Goal: Task Accomplishment & Management: Complete application form

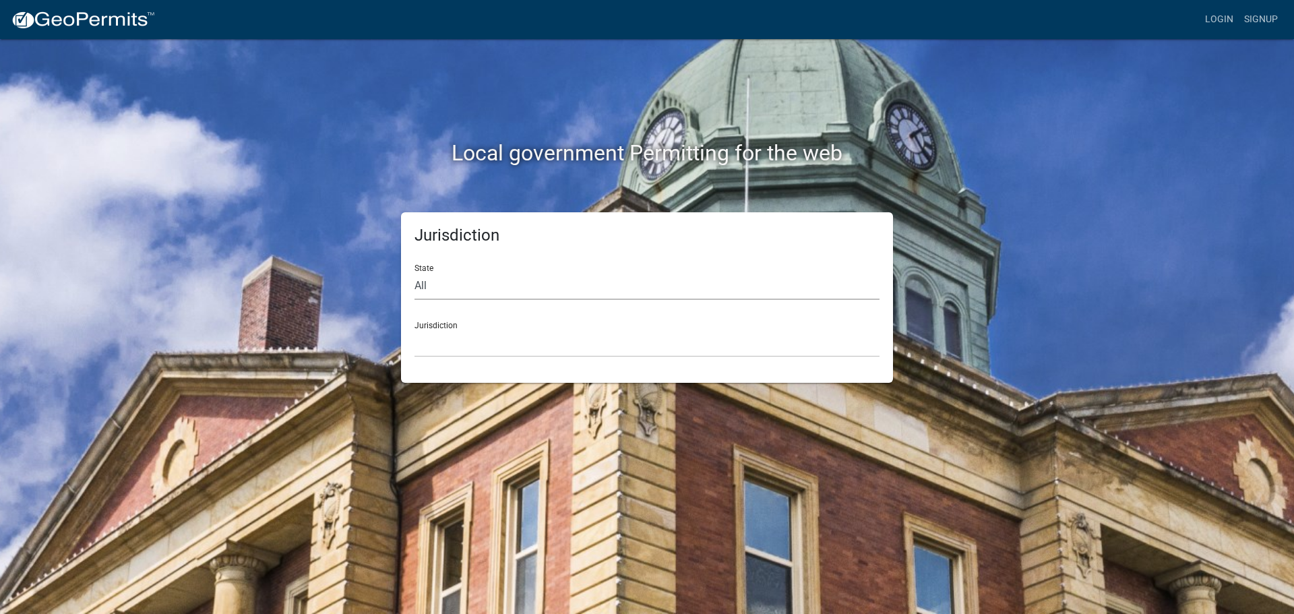
click at [467, 289] on select "All [US_STATE] [US_STATE] [US_STATE] [US_STATE] [US_STATE] [US_STATE] [US_STATE…" at bounding box center [647, 286] width 465 height 28
select select "[US_STATE]"
click at [415, 272] on select "All [US_STATE] [US_STATE] [US_STATE] [US_STATE] [US_STATE] [US_STATE] [US_STATE…" at bounding box center [647, 286] width 465 height 28
click at [455, 340] on select "[GEOGRAPHIC_DATA], [US_STATE] [GEOGRAPHIC_DATA], [US_STATE] [GEOGRAPHIC_DATA], …" at bounding box center [647, 344] width 465 height 28
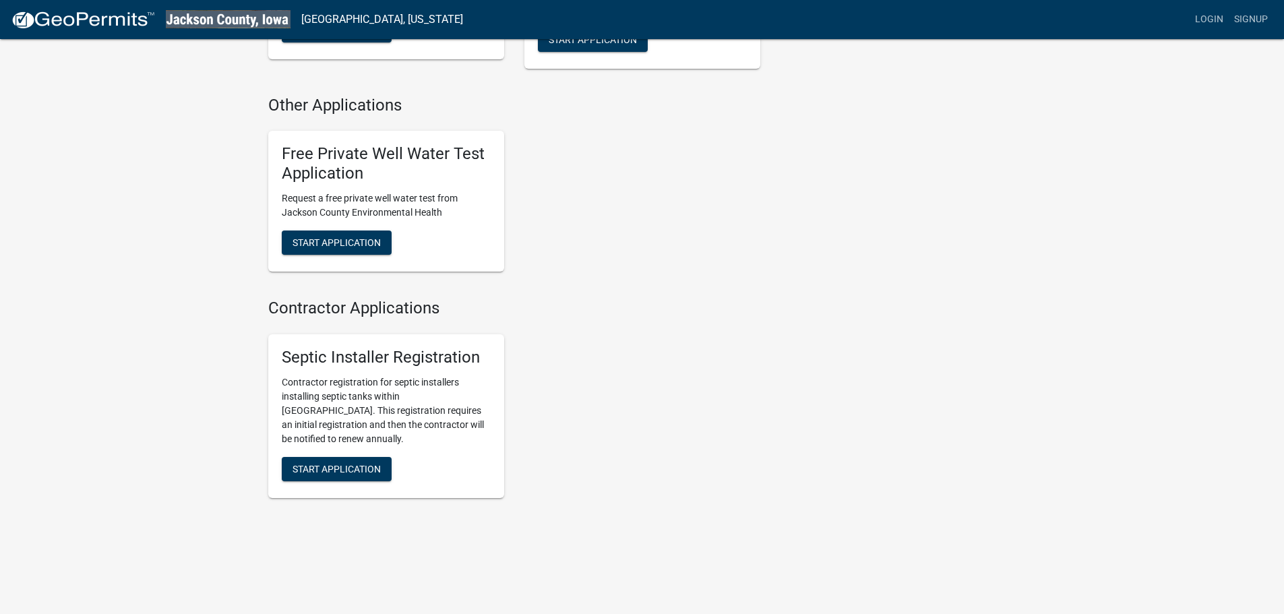
scroll to position [576, 0]
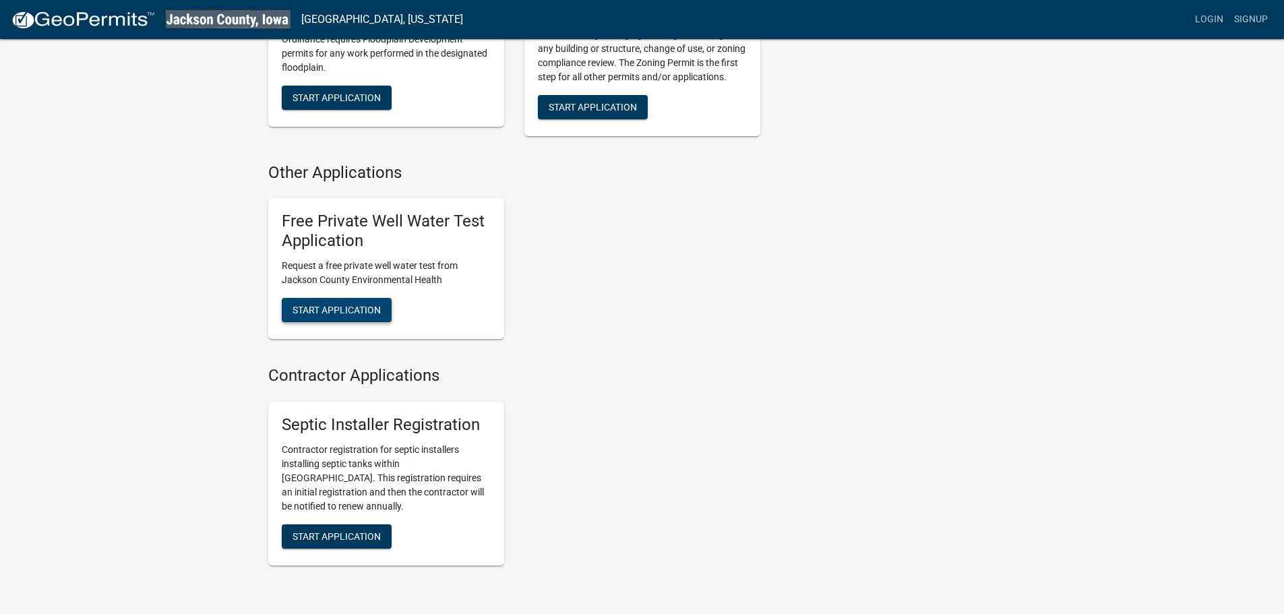
click at [363, 306] on span "Start Application" at bounding box center [337, 309] width 88 height 11
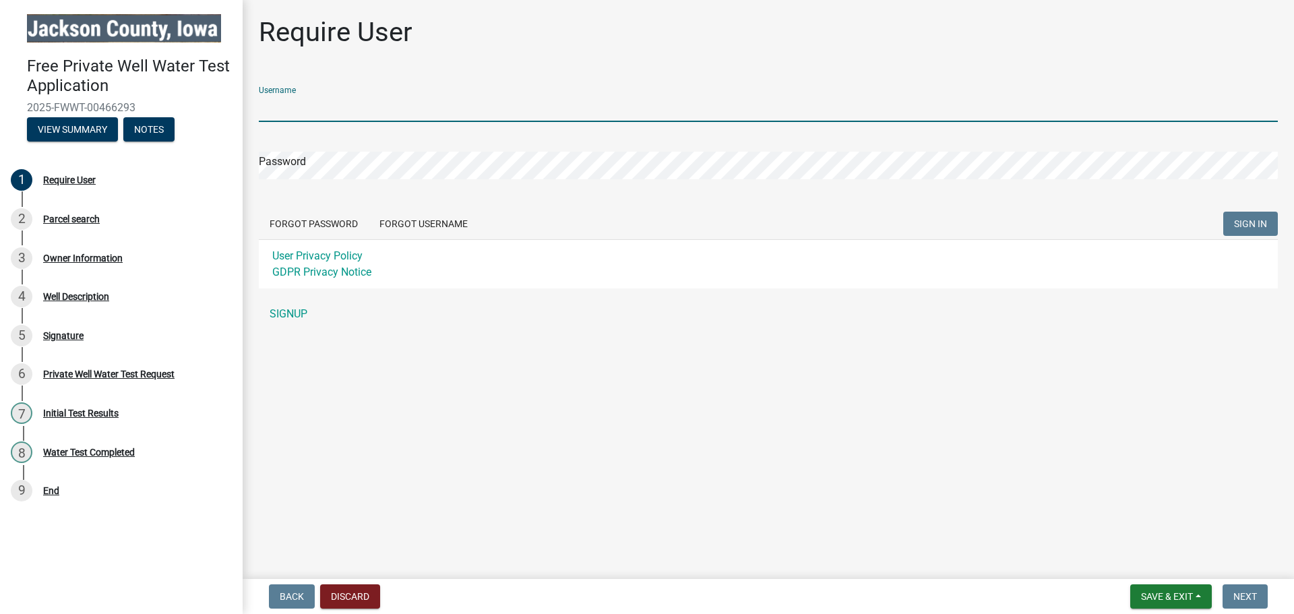
click at [334, 105] on input "Username" at bounding box center [768, 108] width 1019 height 28
type input "ldroeszler"
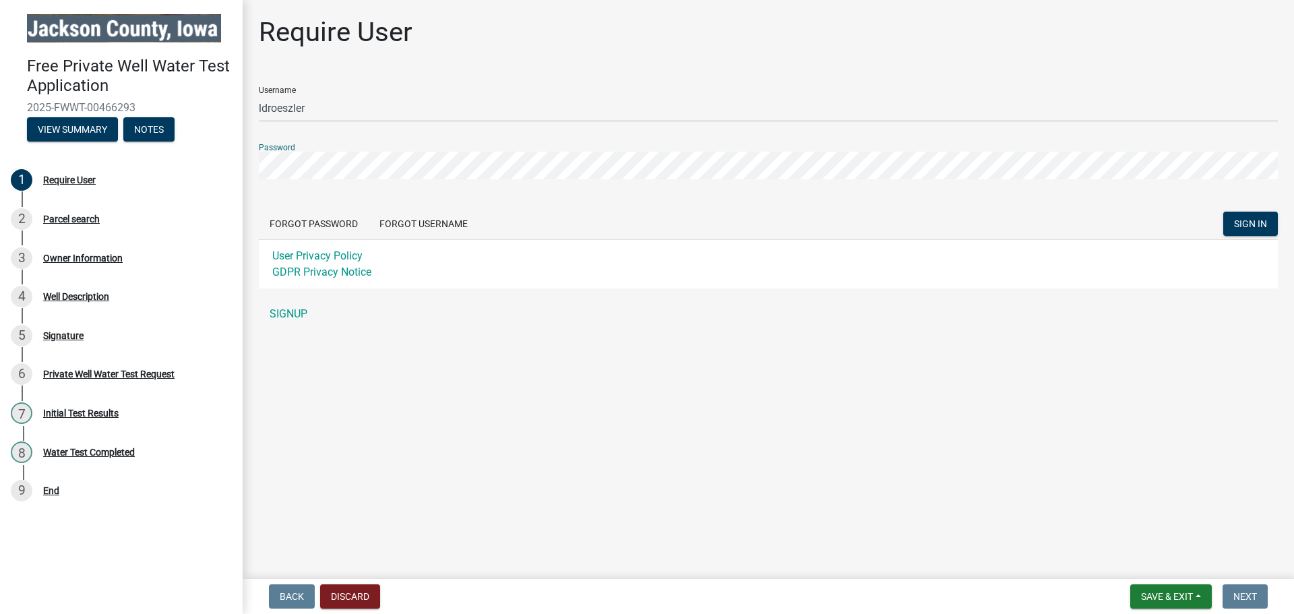
click at [1224, 212] on button "SIGN IN" at bounding box center [1251, 224] width 55 height 24
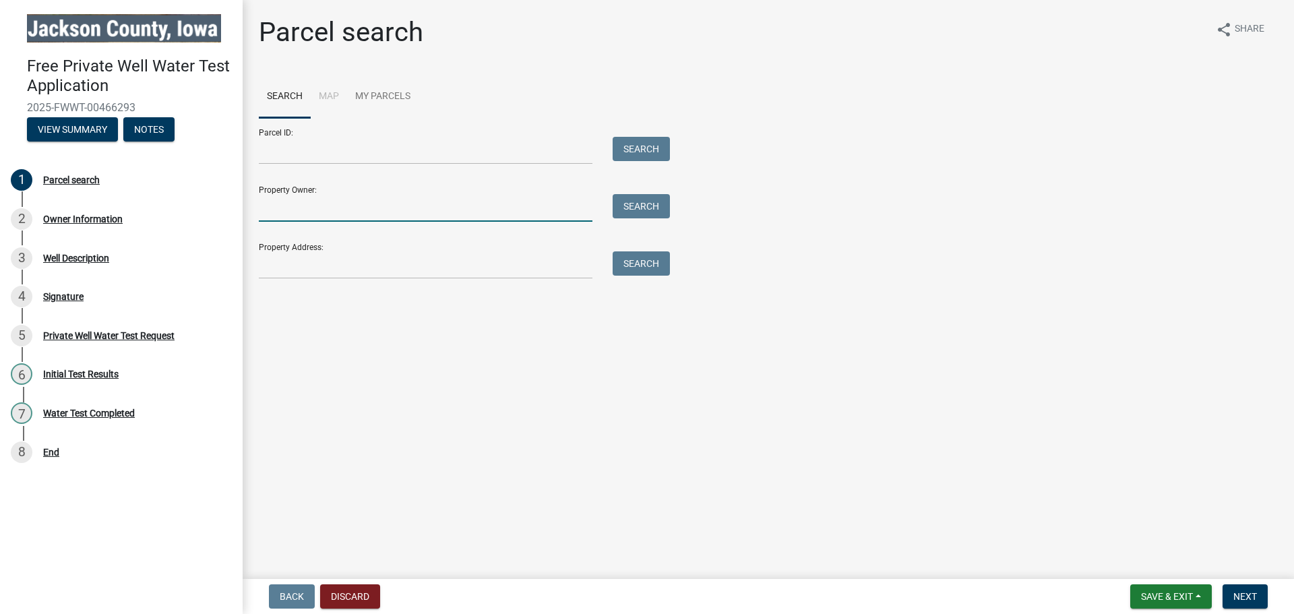
click at [293, 204] on input "Property Owner:" at bounding box center [426, 208] width 334 height 28
type input "m"
type input "[PERSON_NAME] & [PERSON_NAME]"
click at [649, 208] on button "Search" at bounding box center [641, 206] width 57 height 24
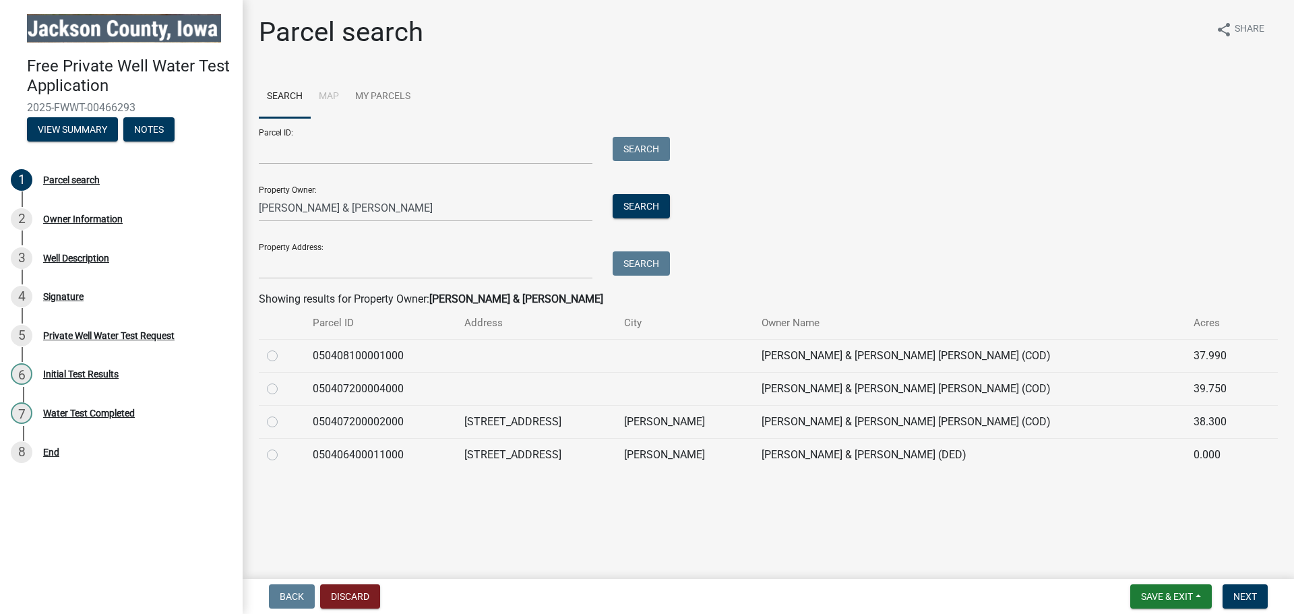
click at [283, 447] on label at bounding box center [283, 447] width 0 height 0
click at [283, 454] on input "radio" at bounding box center [287, 451] width 9 height 9
radio input "true"
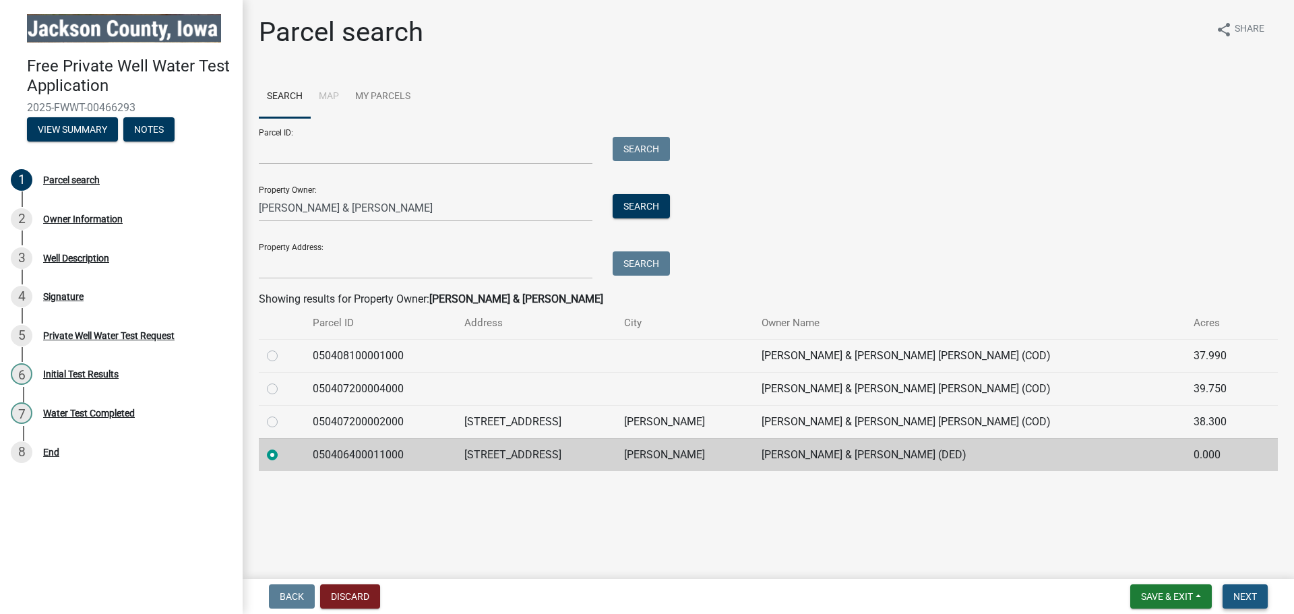
click at [1245, 595] on span "Next" at bounding box center [1246, 596] width 24 height 11
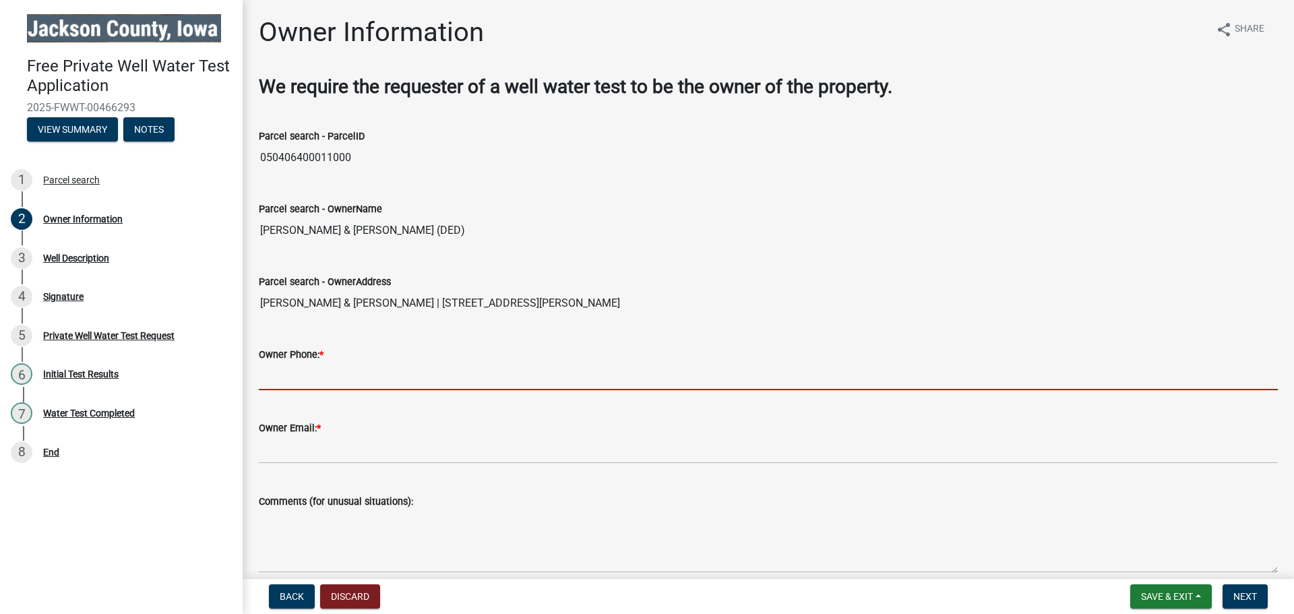
click at [288, 374] on input "Owner Phone: *" at bounding box center [768, 377] width 1019 height 28
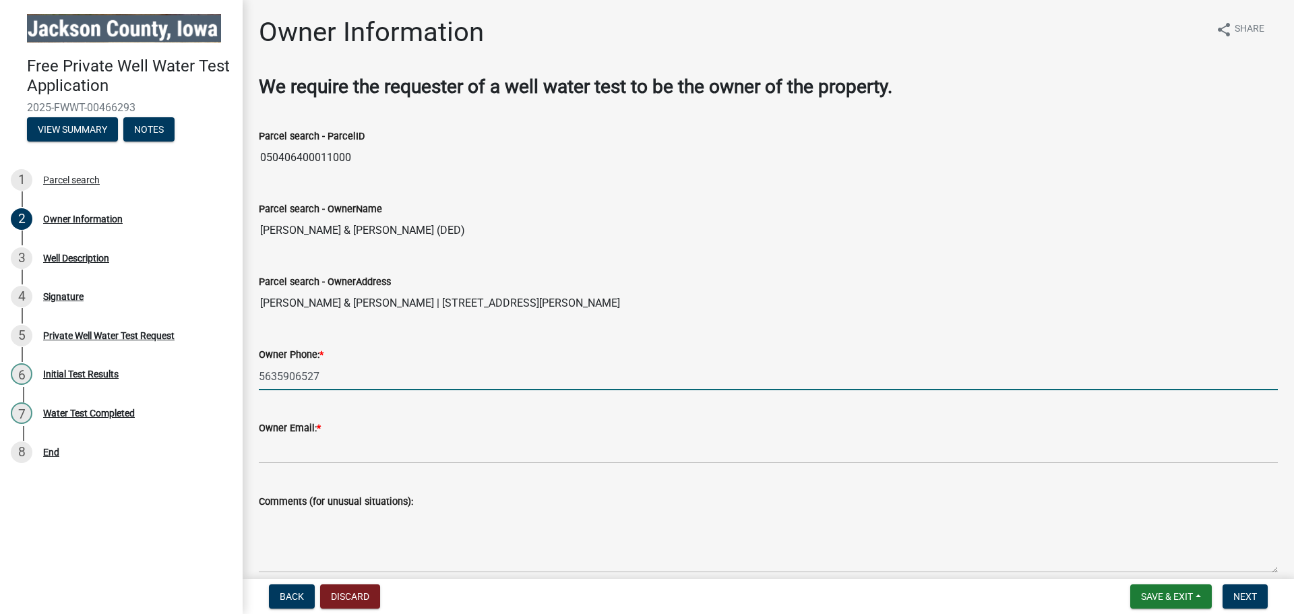
type input "5635906527"
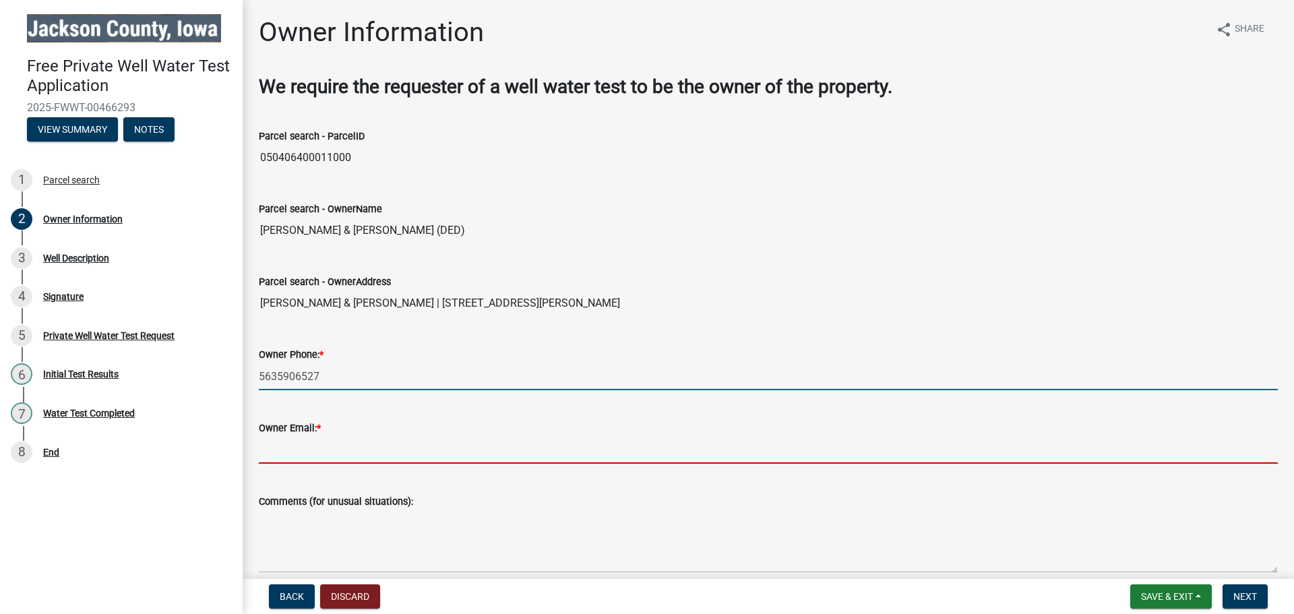
click at [280, 452] on input "Owner Email: *" at bounding box center [768, 450] width 1019 height 28
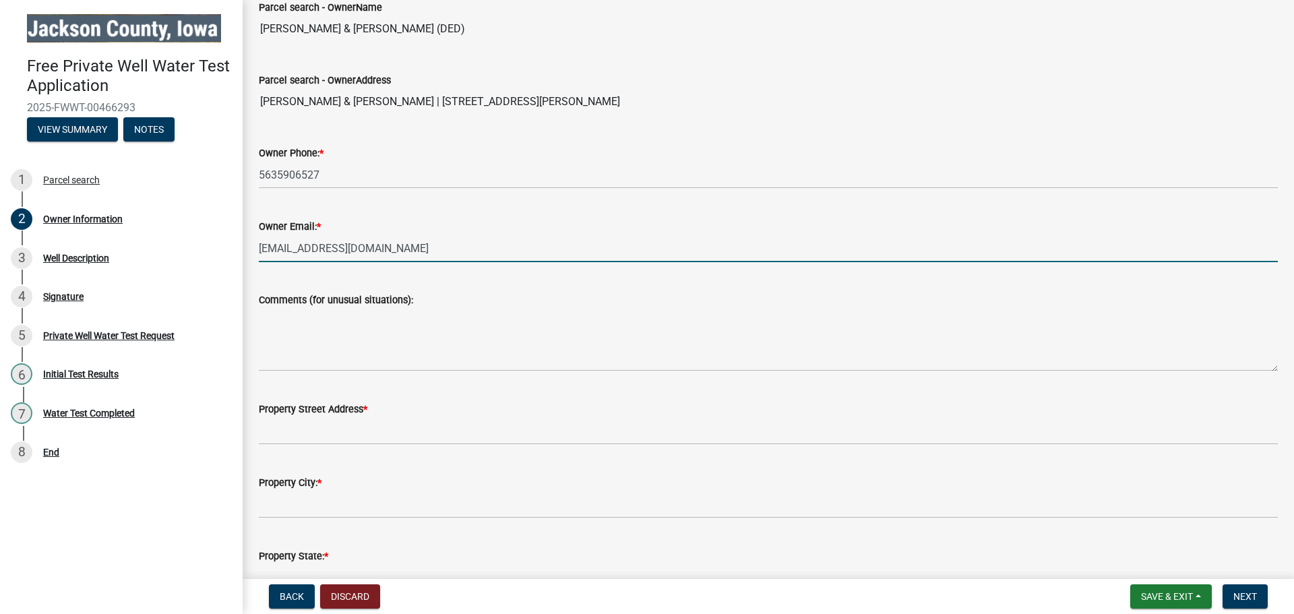
scroll to position [202, 0]
type input "[EMAIL_ADDRESS][DOMAIN_NAME]"
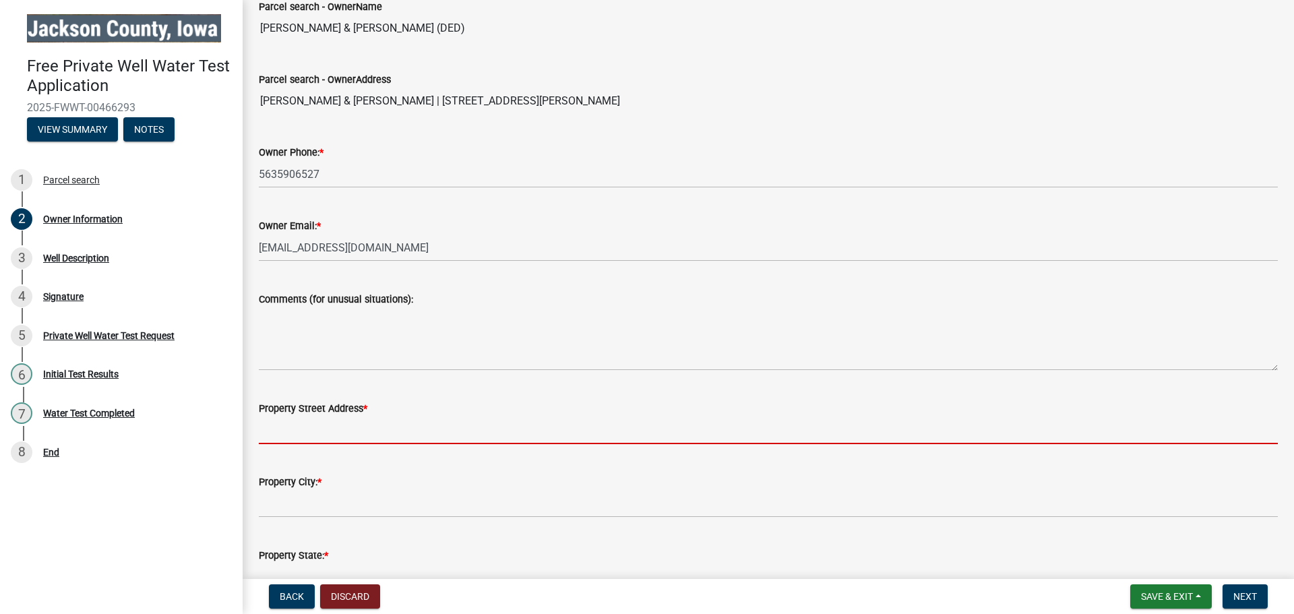
click at [287, 421] on input "Property Street Address *" at bounding box center [768, 431] width 1019 height 28
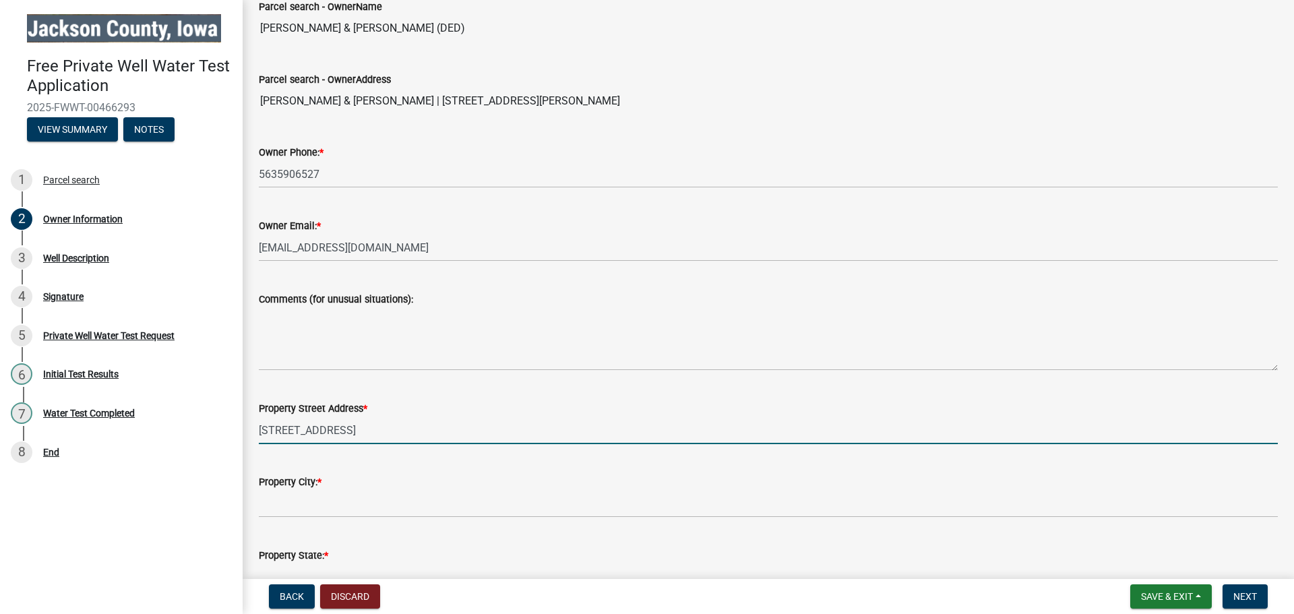
type input "[STREET_ADDRESS]"
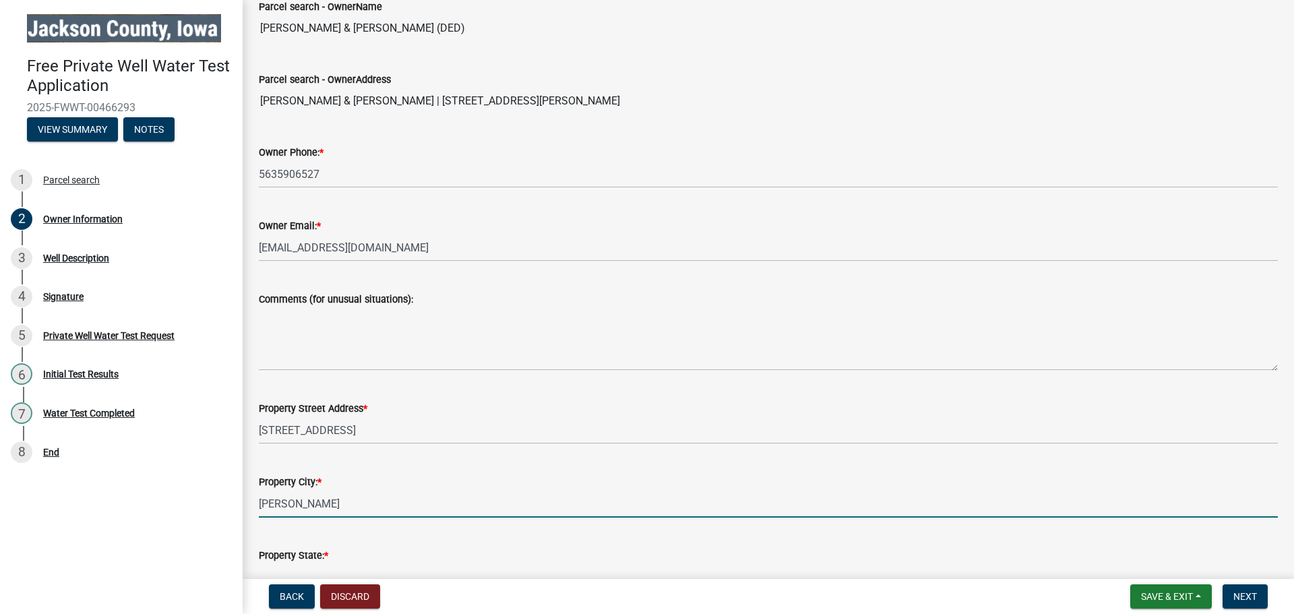
type input "[PERSON_NAME]"
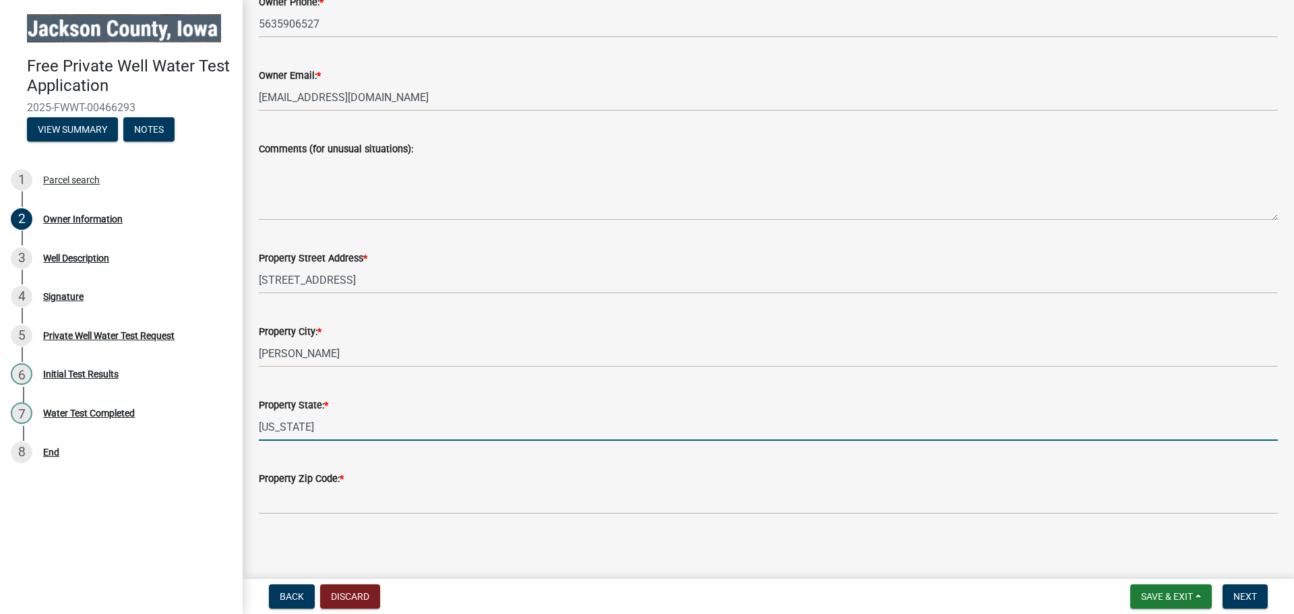
scroll to position [357, 0]
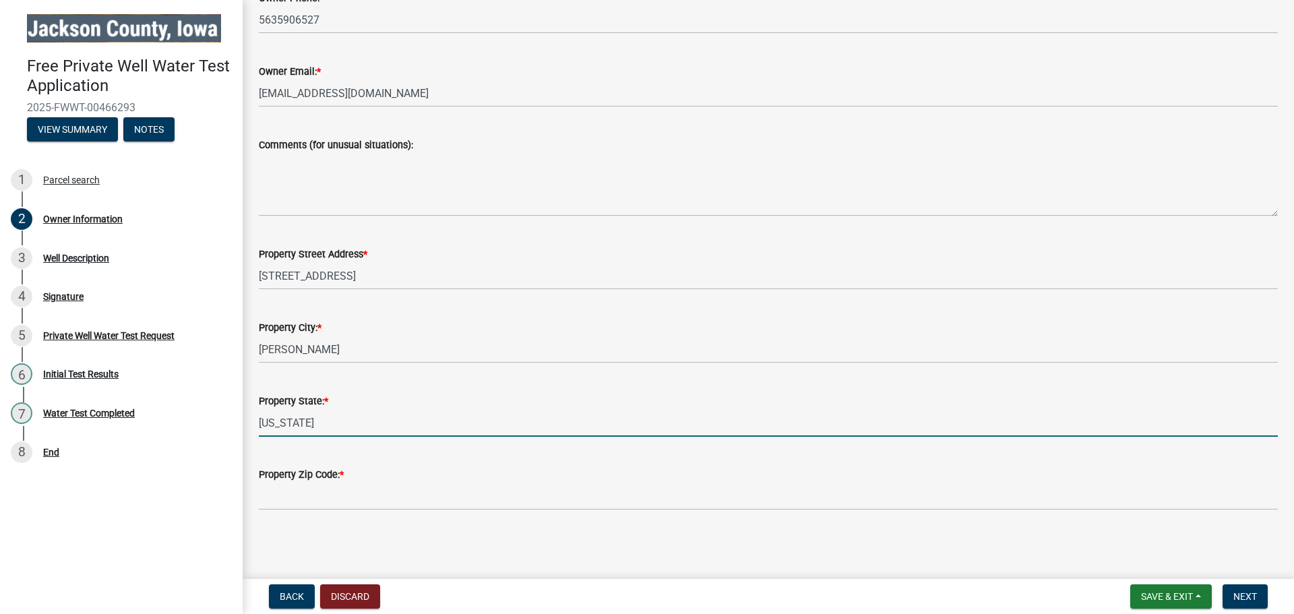
type input "[US_STATE]"
click at [255, 491] on div "Property Zip Code: *" at bounding box center [769, 479] width 1040 height 63
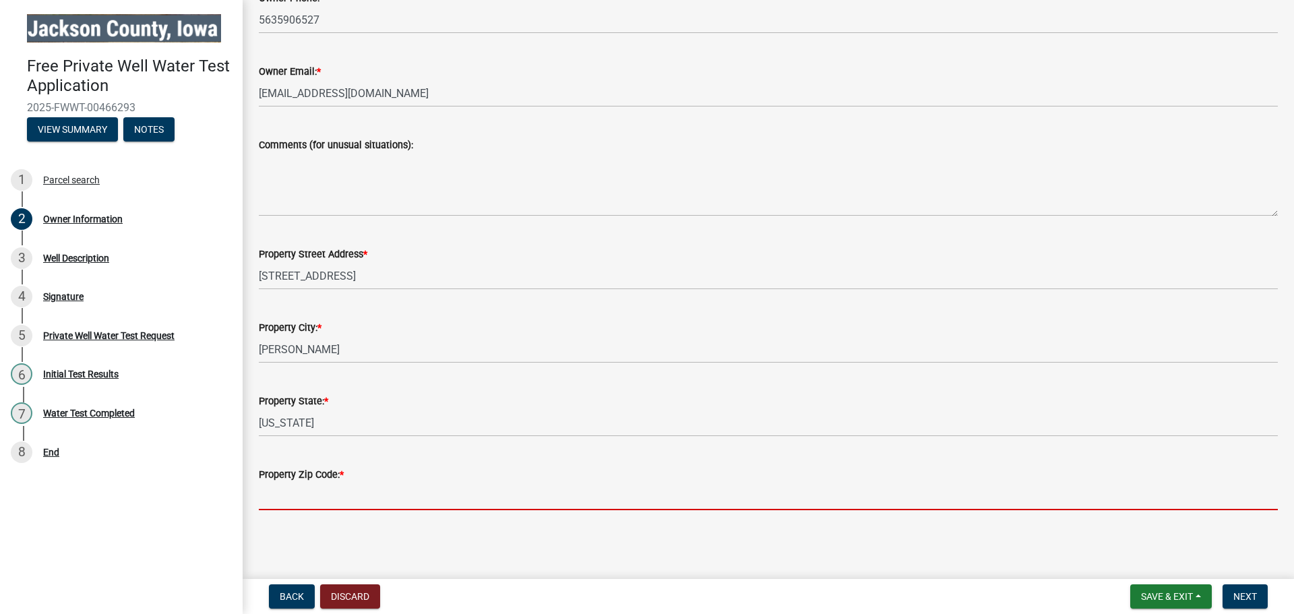
click at [279, 493] on input "Property Zip Code: *" at bounding box center [768, 497] width 1019 height 28
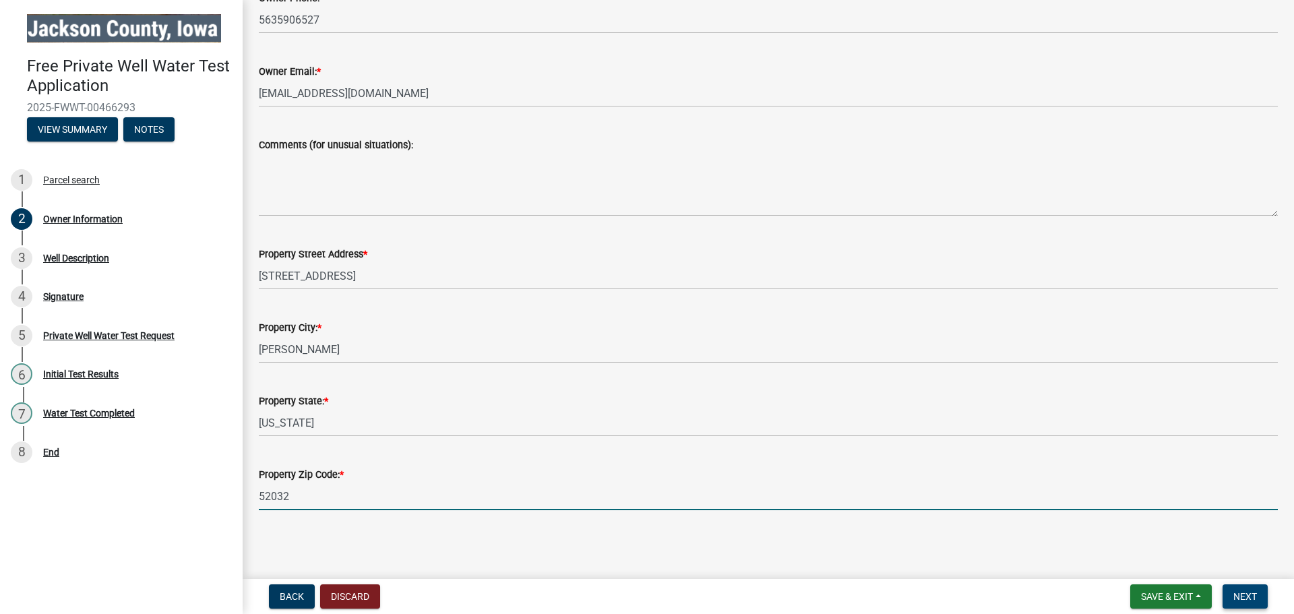
type input "52032"
click at [1253, 595] on span "Next" at bounding box center [1246, 596] width 24 height 11
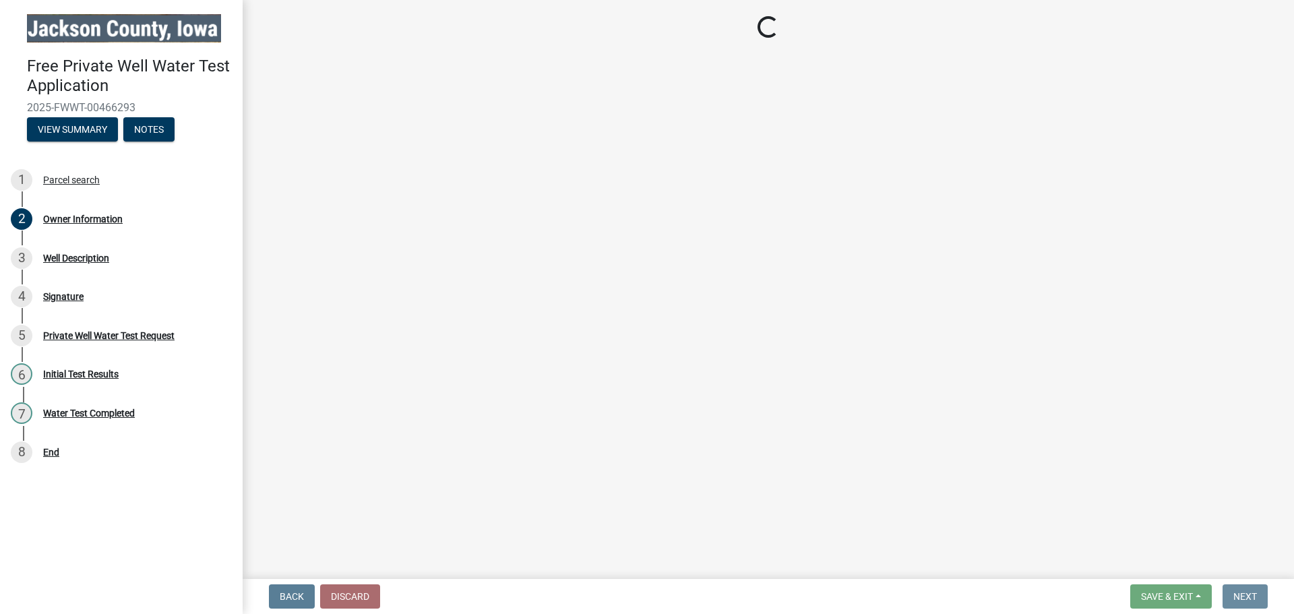
scroll to position [0, 0]
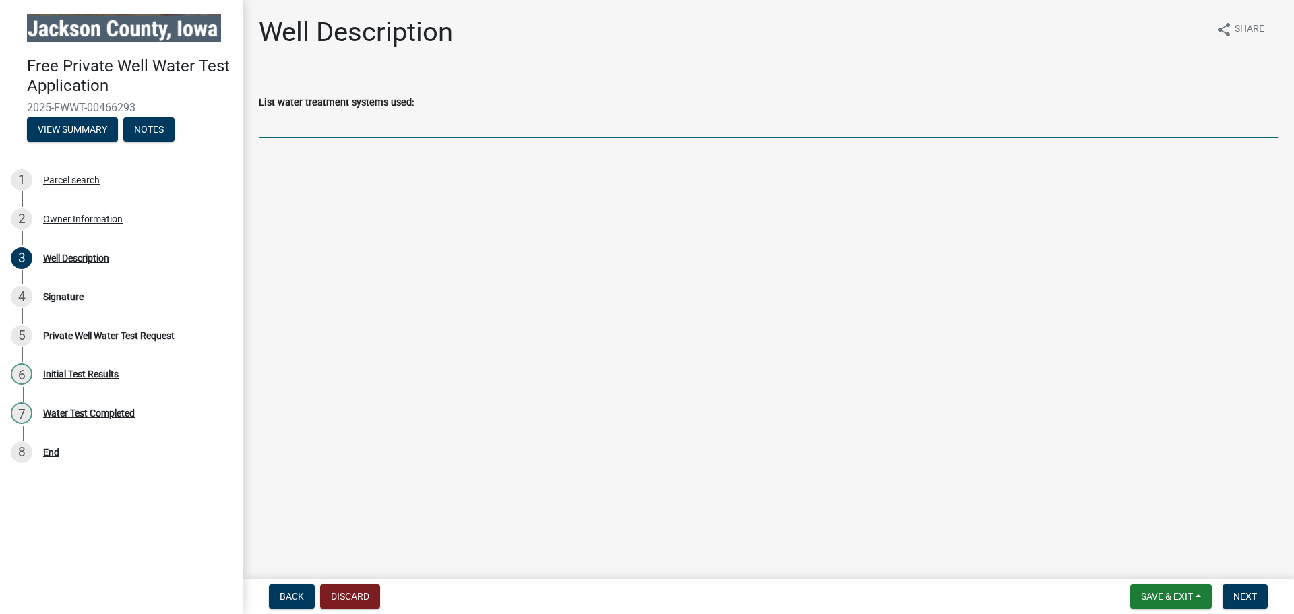
click at [311, 119] on input "List water treatment systems used:" at bounding box center [768, 125] width 1019 height 28
type input "u"
type input "20 plus years"
click at [1240, 597] on span "Next" at bounding box center [1246, 596] width 24 height 11
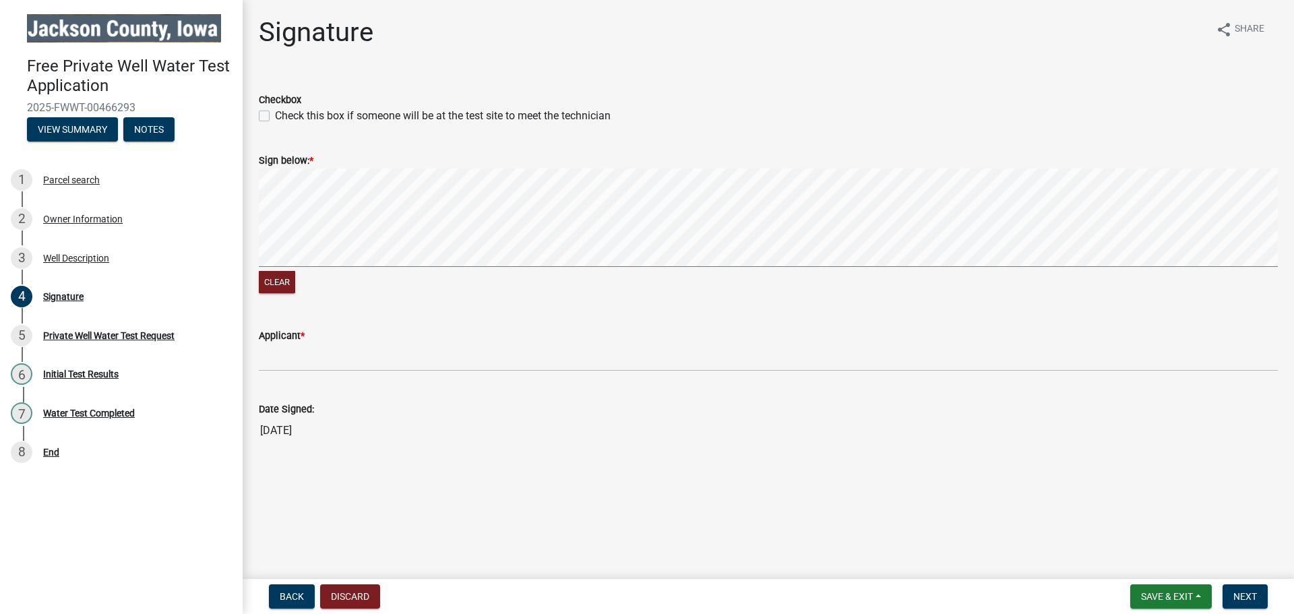
click at [275, 121] on label "Check this box if someone will be at the test site to meet the technician" at bounding box center [443, 116] width 336 height 16
click at [275, 117] on input "Check this box if someone will be at the test site to meet the technician" at bounding box center [279, 112] width 9 height 9
click at [450, 268] on signature-pad at bounding box center [768, 220] width 1019 height 102
click at [275, 108] on input "Check this box if someone will be at the test site to meet the technician" at bounding box center [279, 112] width 9 height 9
checkbox input "false"
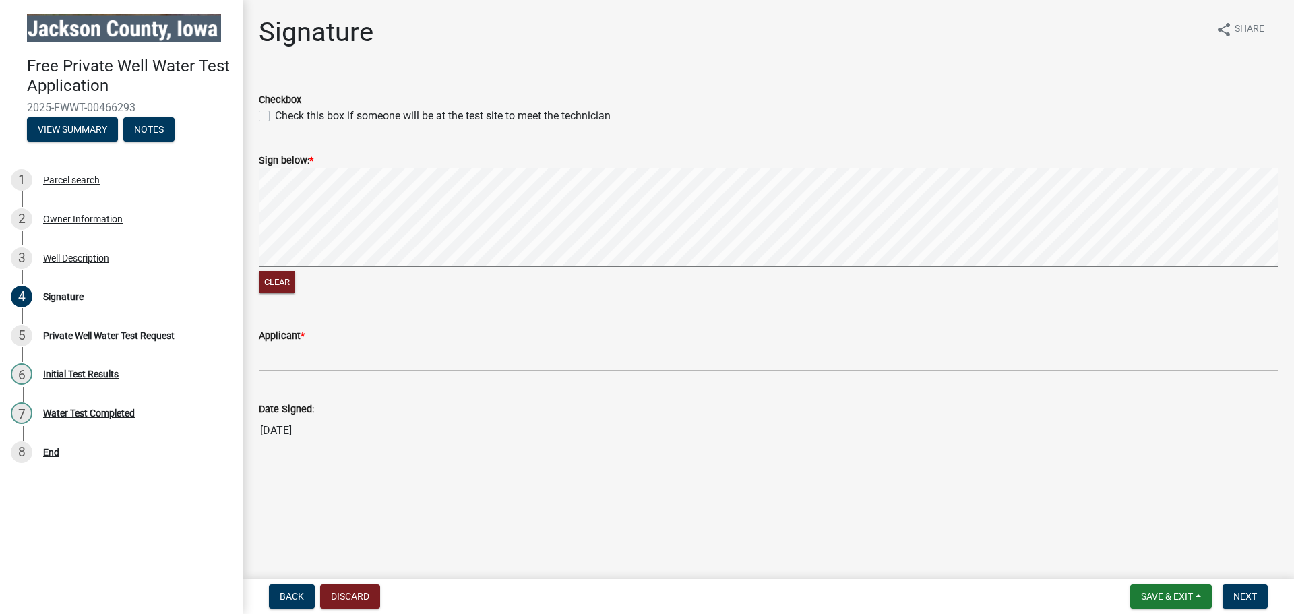
drag, startPoint x: 309, startPoint y: 336, endPoint x: 327, endPoint y: 350, distance: 22.5
click at [310, 336] on div "Applicant *" at bounding box center [768, 336] width 1019 height 16
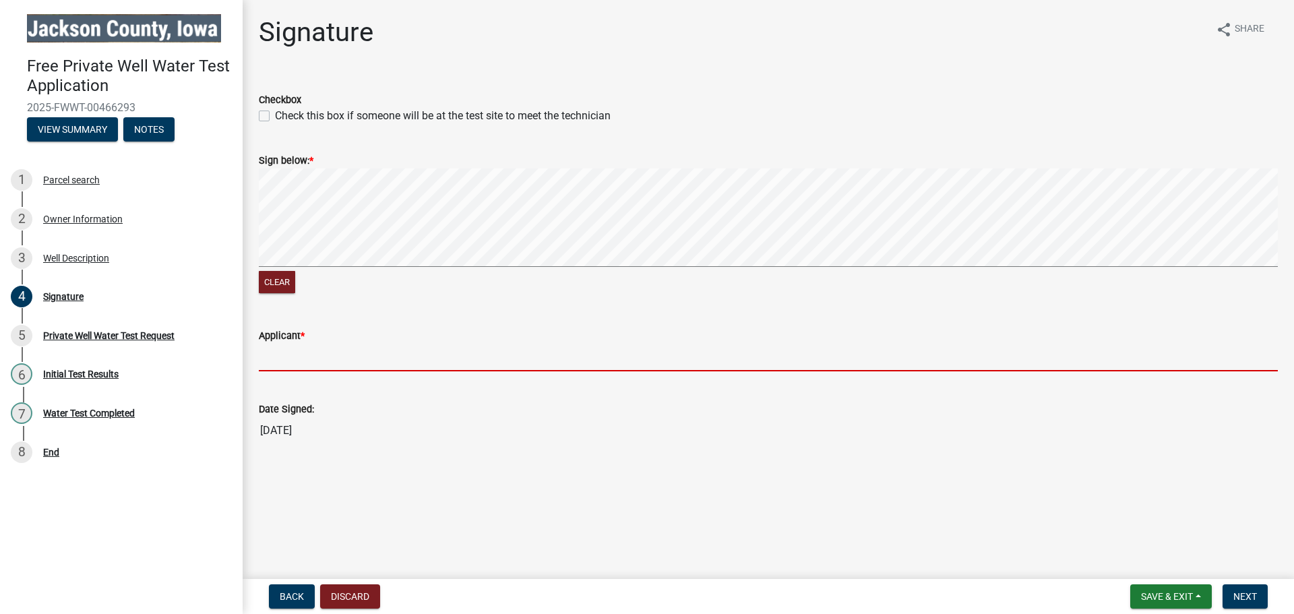
click at [330, 363] on input "Applicant *" at bounding box center [768, 358] width 1019 height 28
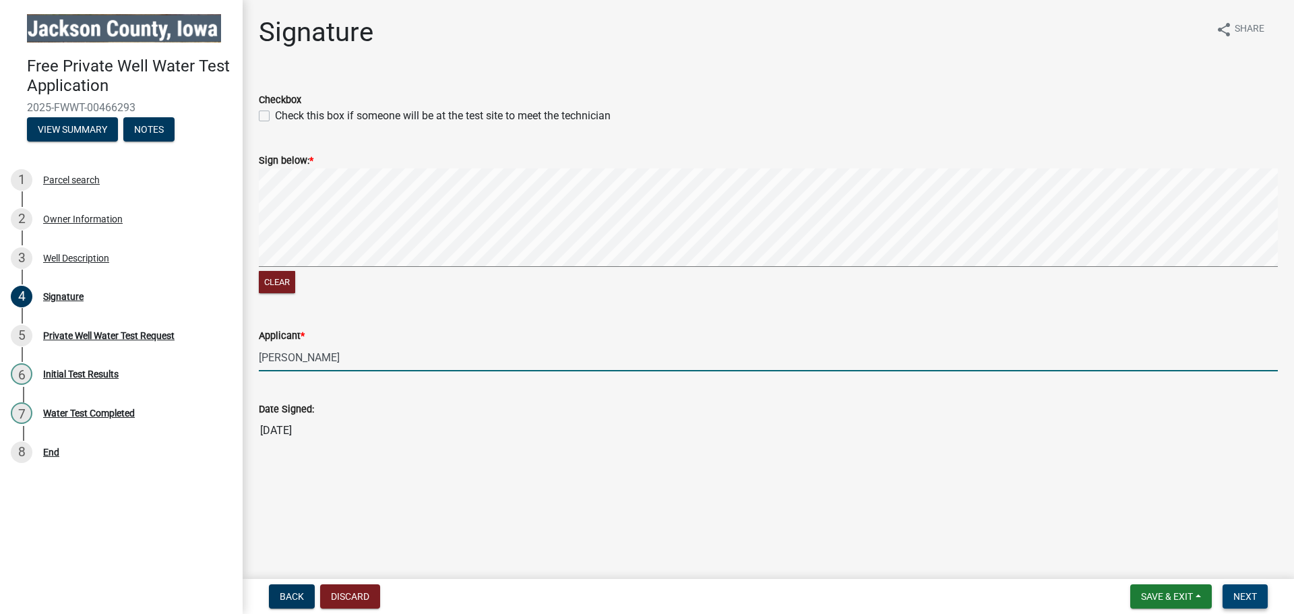
type input "[PERSON_NAME]"
click at [1245, 595] on span "Next" at bounding box center [1246, 596] width 24 height 11
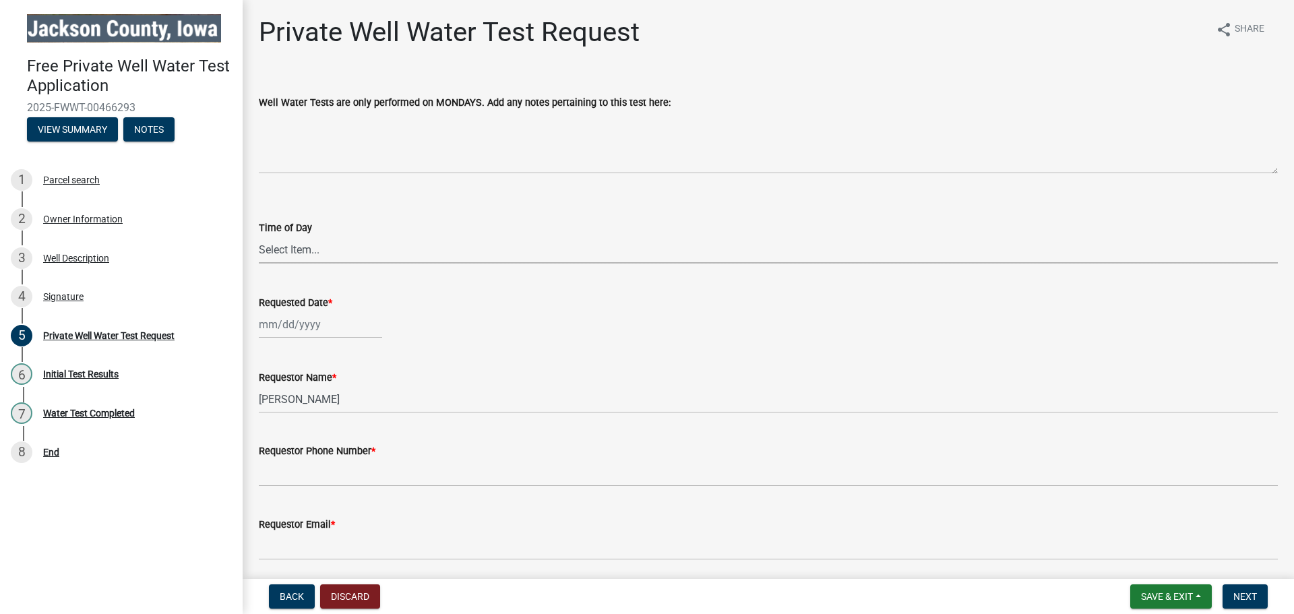
click at [305, 253] on select "Select Item... AM PM" at bounding box center [768, 250] width 1019 height 28
click at [259, 236] on select "Select Item... AM PM" at bounding box center [768, 250] width 1019 height 28
select select "203f66f9-1146-4c03-8286-bc7632bf4236"
click at [278, 337] on div at bounding box center [320, 325] width 123 height 28
select select "8"
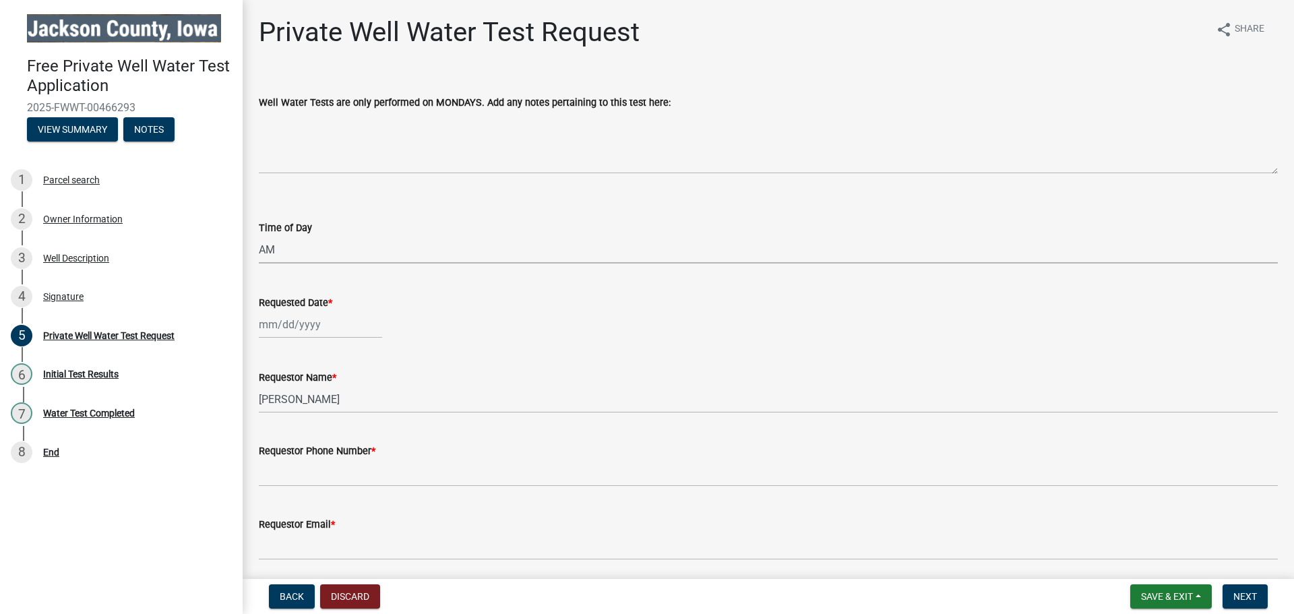
select select "2025"
click at [269, 482] on div "25" at bounding box center [273, 483] width 22 height 22
type input "[DATE]"
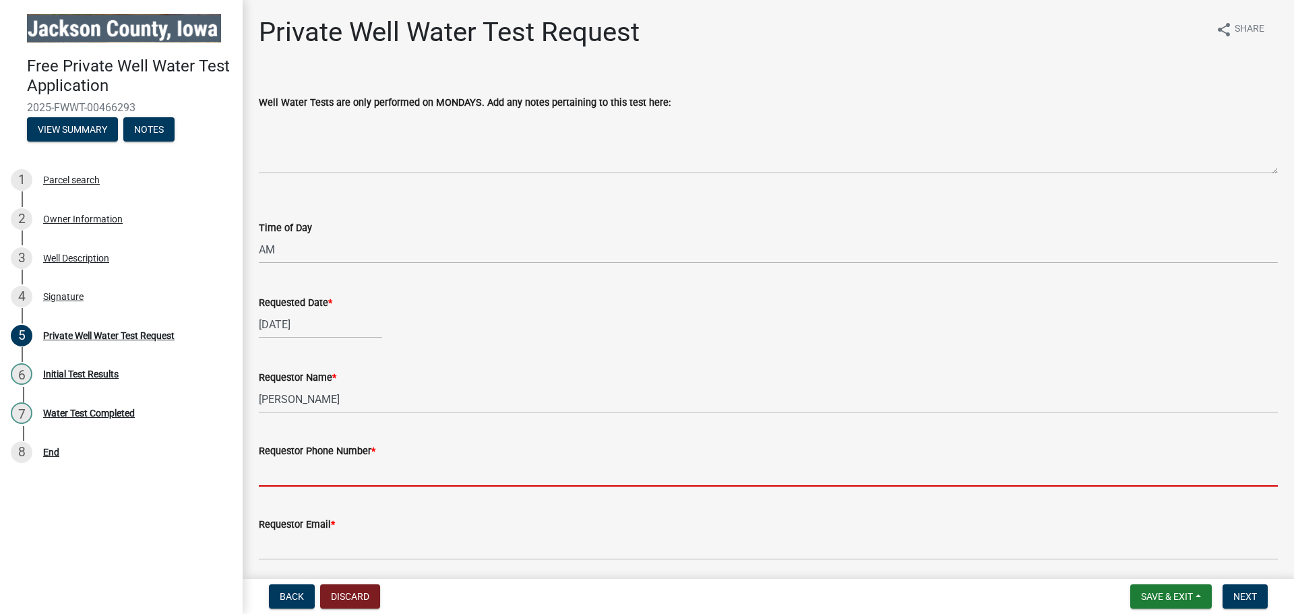
click at [317, 474] on input "Requestor Phone Number *" at bounding box center [768, 473] width 1019 height 28
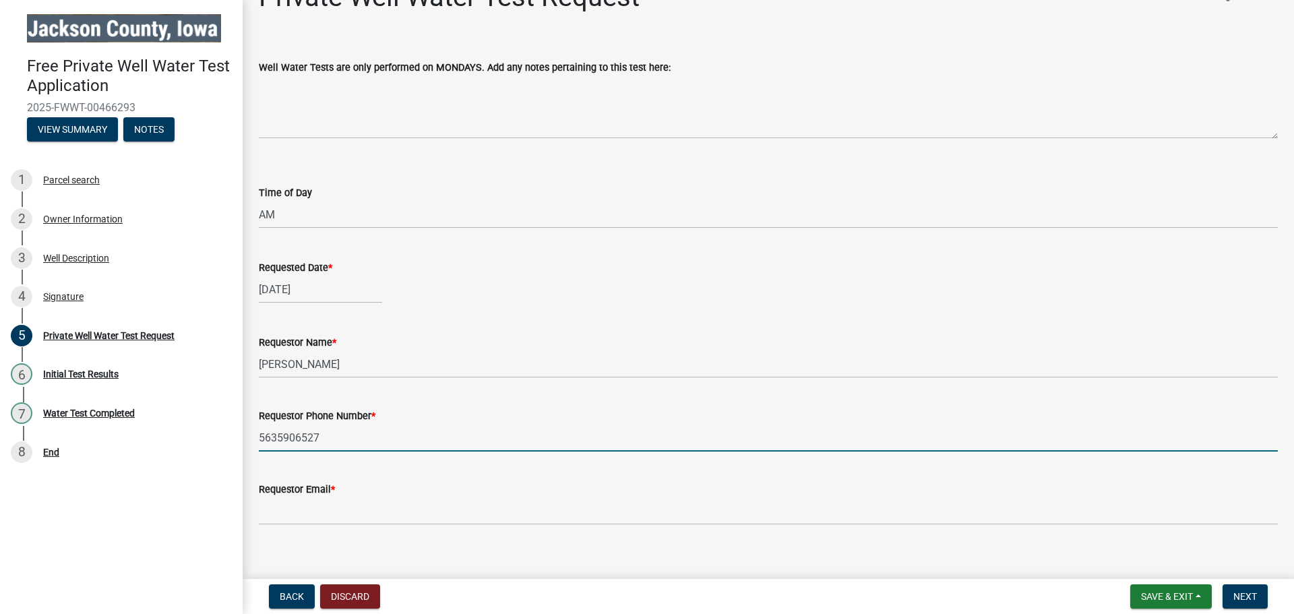
scroll to position [50, 0]
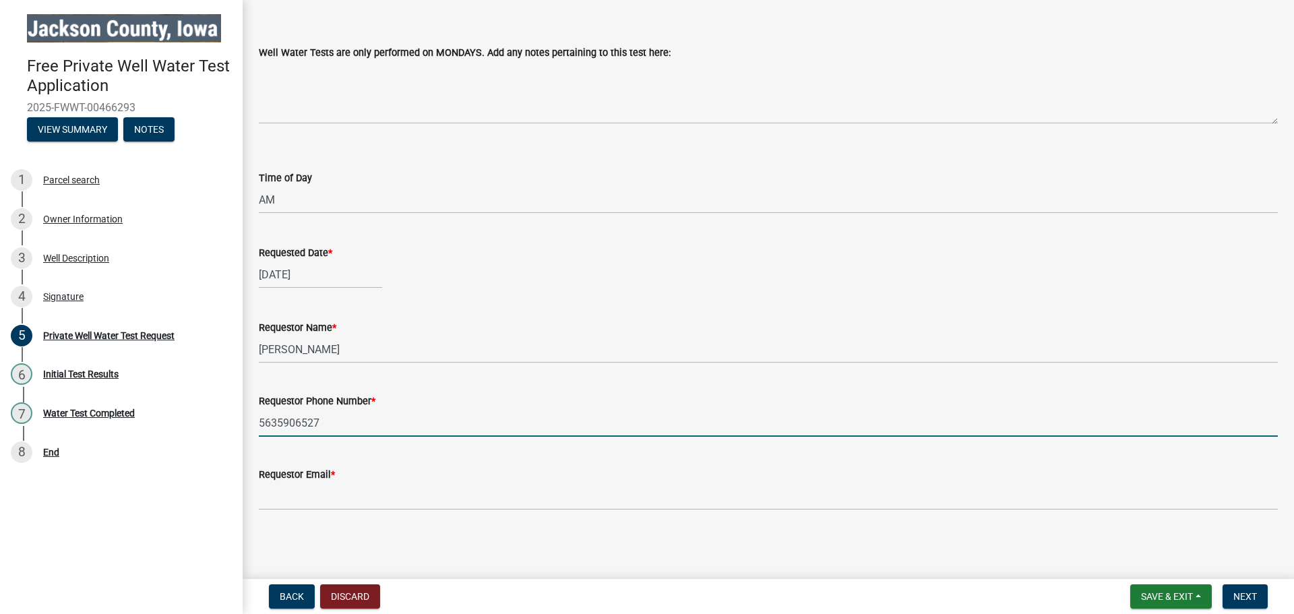
type input "5635906527"
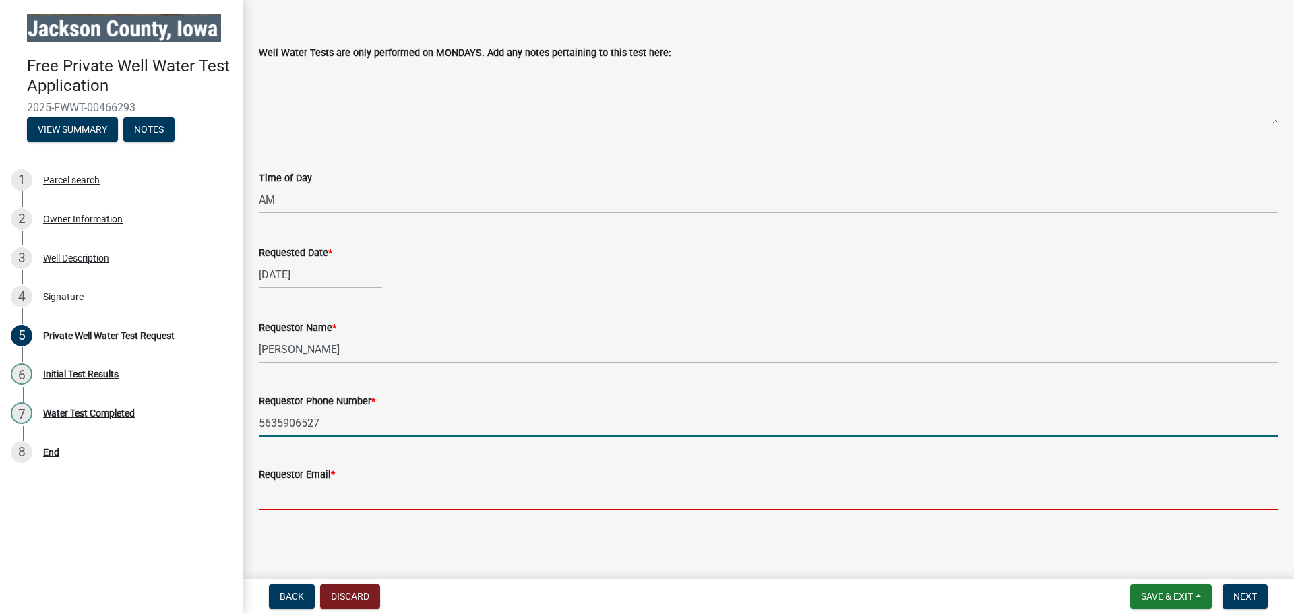
click at [318, 495] on input "Requestor Email *" at bounding box center [768, 497] width 1019 height 28
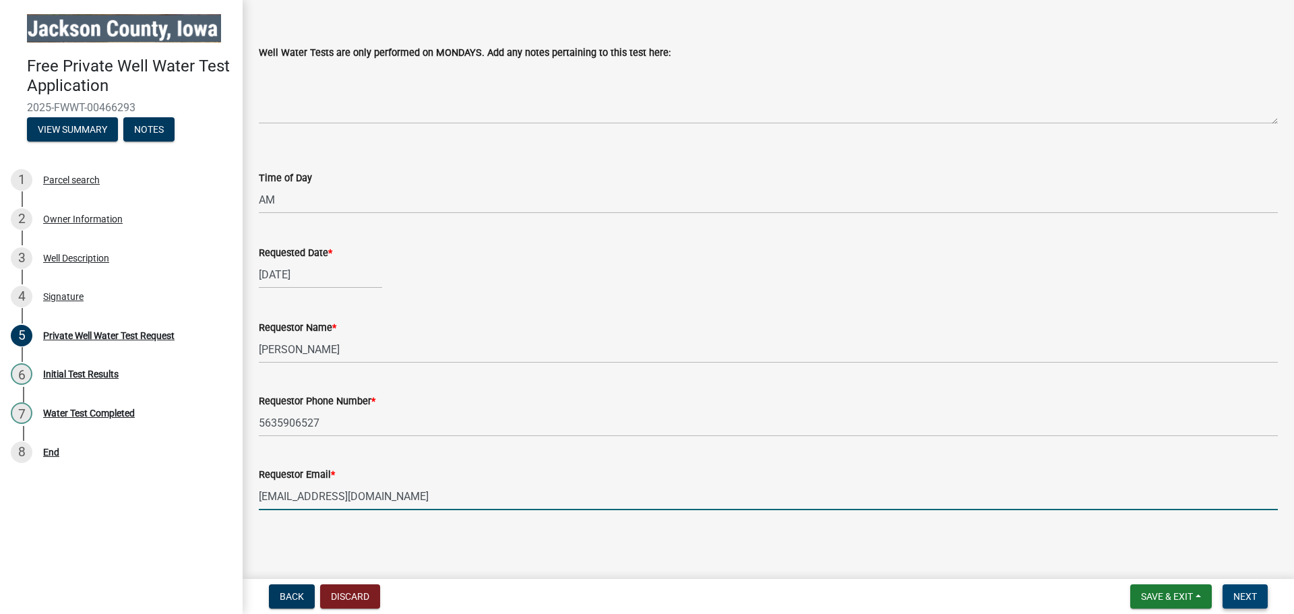
type input "[EMAIL_ADDRESS][DOMAIN_NAME]"
click at [1253, 600] on span "Next" at bounding box center [1246, 596] width 24 height 11
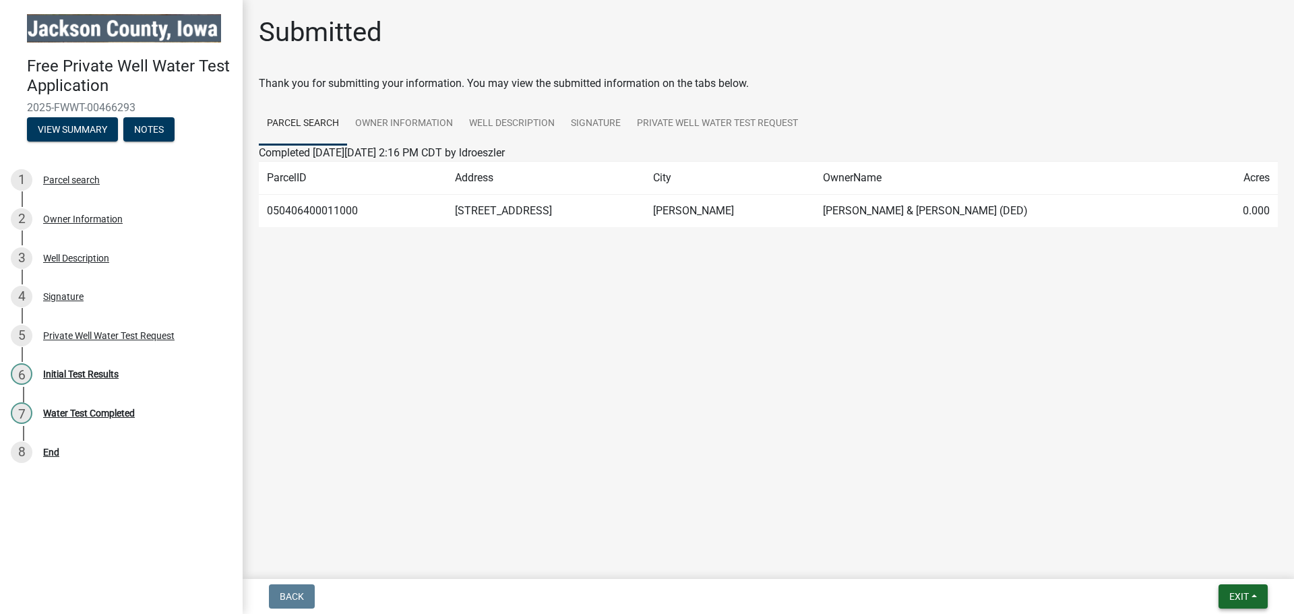
click at [1242, 600] on span "Exit" at bounding box center [1240, 596] width 20 height 11
click at [1183, 560] on button "Save & Exit" at bounding box center [1214, 561] width 108 height 32
